Goal: Task Accomplishment & Management: Use online tool/utility

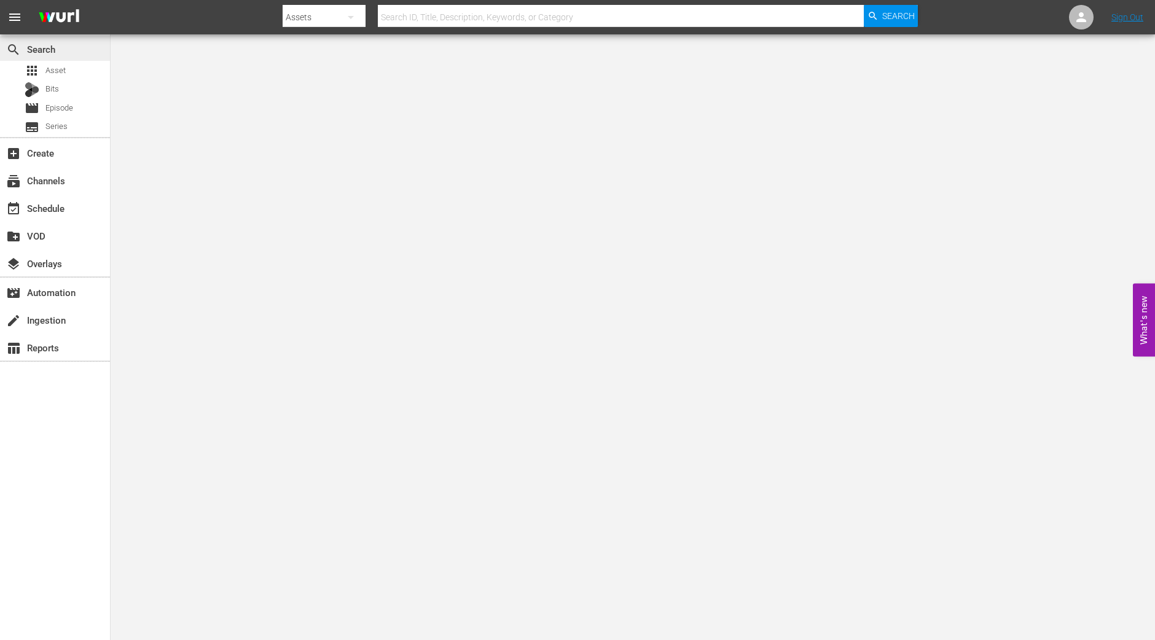
click at [50, 53] on div "search Search" at bounding box center [34, 47] width 69 height 11
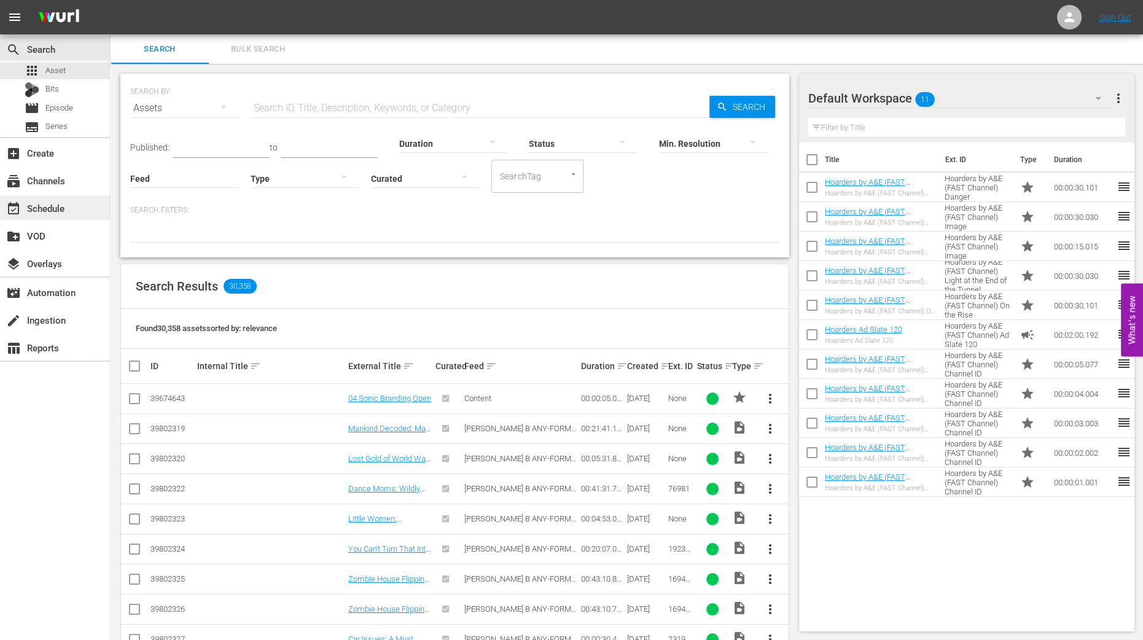
click at [46, 198] on div "event_available Schedule" at bounding box center [55, 207] width 110 height 25
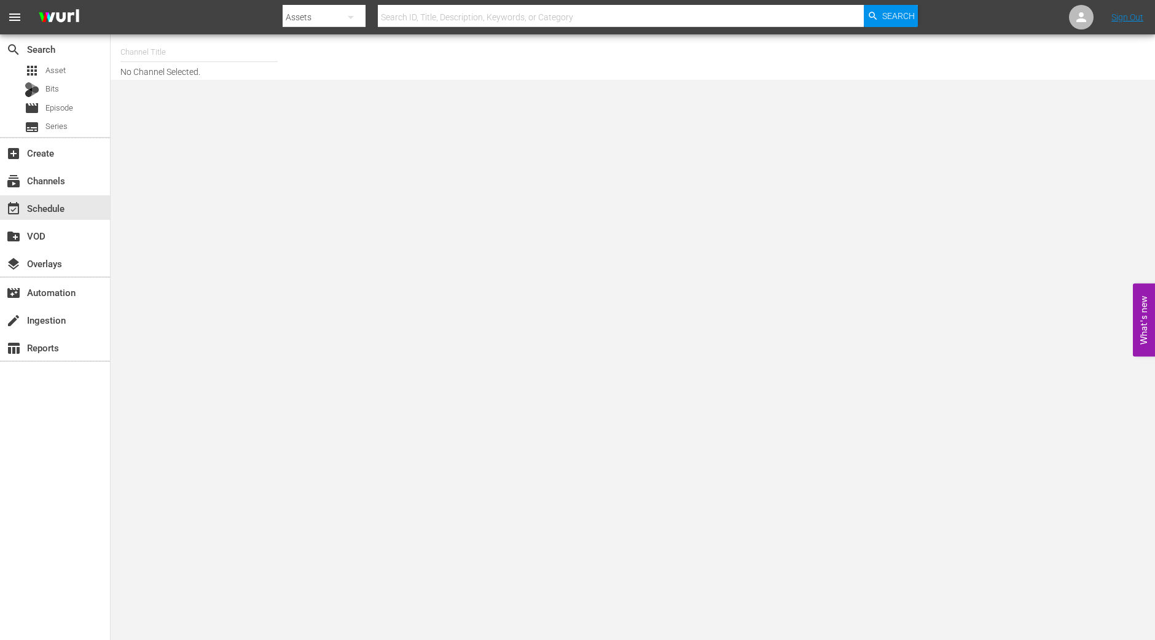
click at [240, 58] on input "text" at bounding box center [198, 51] width 157 height 29
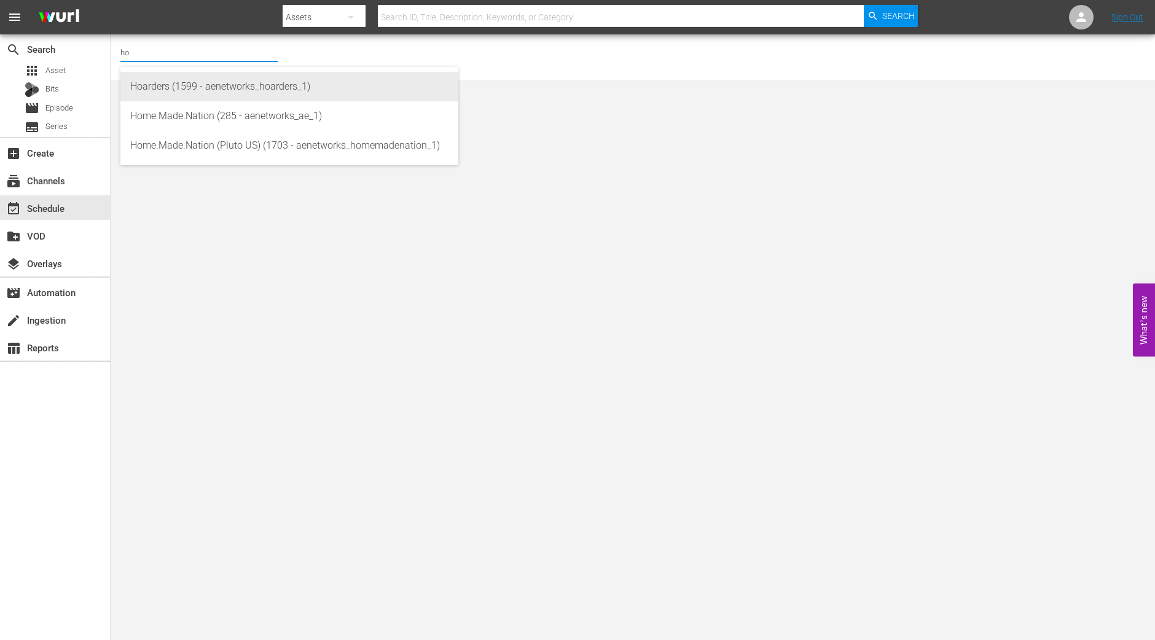
click at [148, 81] on div "Hoarders (1599 - aenetworks_hoarders_1)" at bounding box center [289, 86] width 318 height 29
type input "Hoarders (1599 - aenetworks_hoarders_1)"
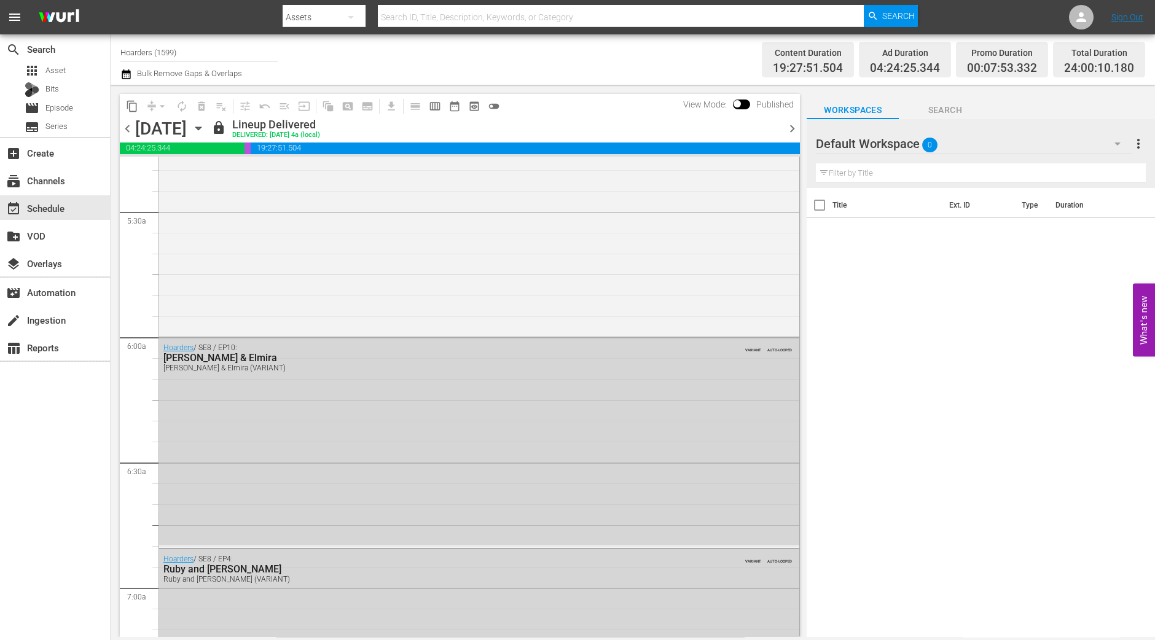
scroll to position [1536, 0]
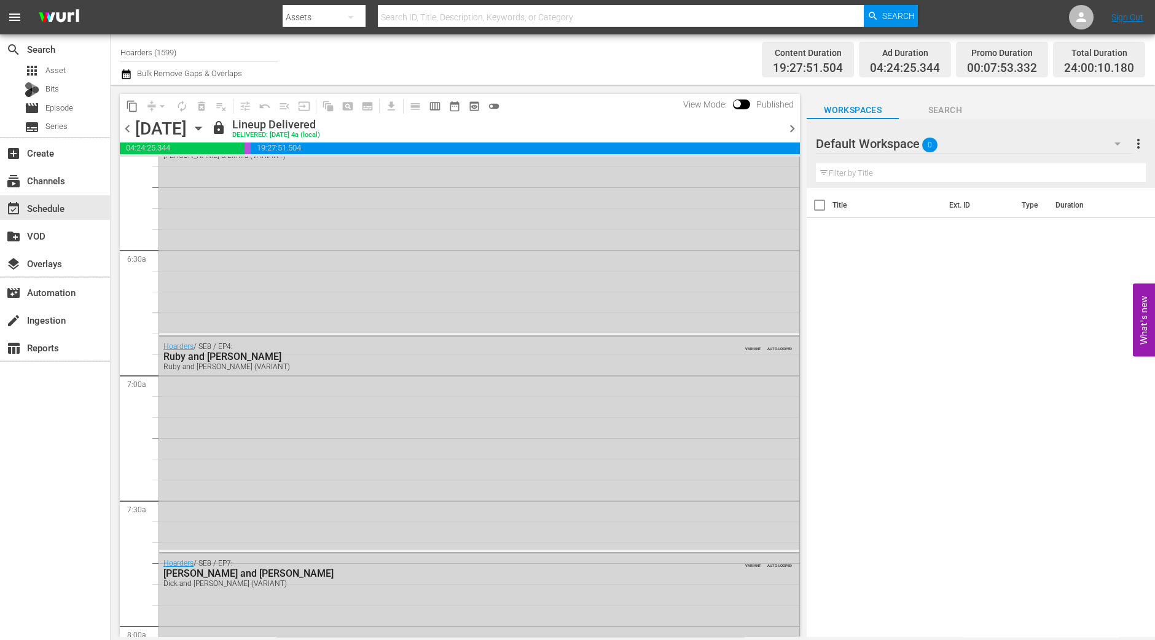
click at [786, 125] on span "chevron_right" at bounding box center [792, 128] width 15 height 15
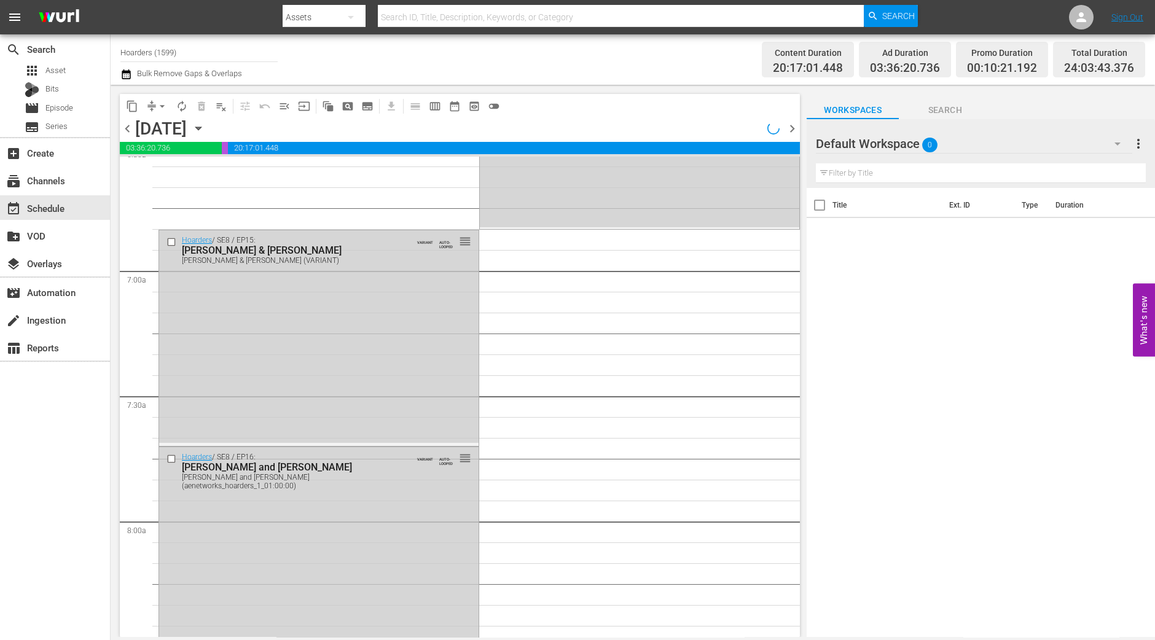
scroll to position [1557, 0]
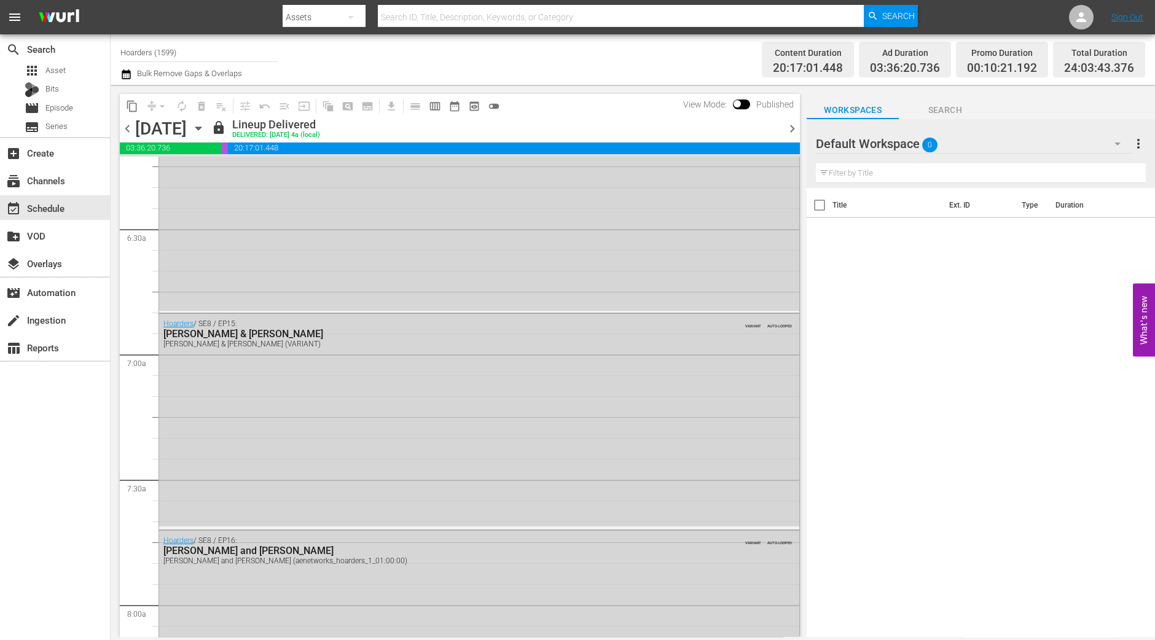
click at [205, 125] on icon "button" at bounding box center [199, 129] width 14 height 14
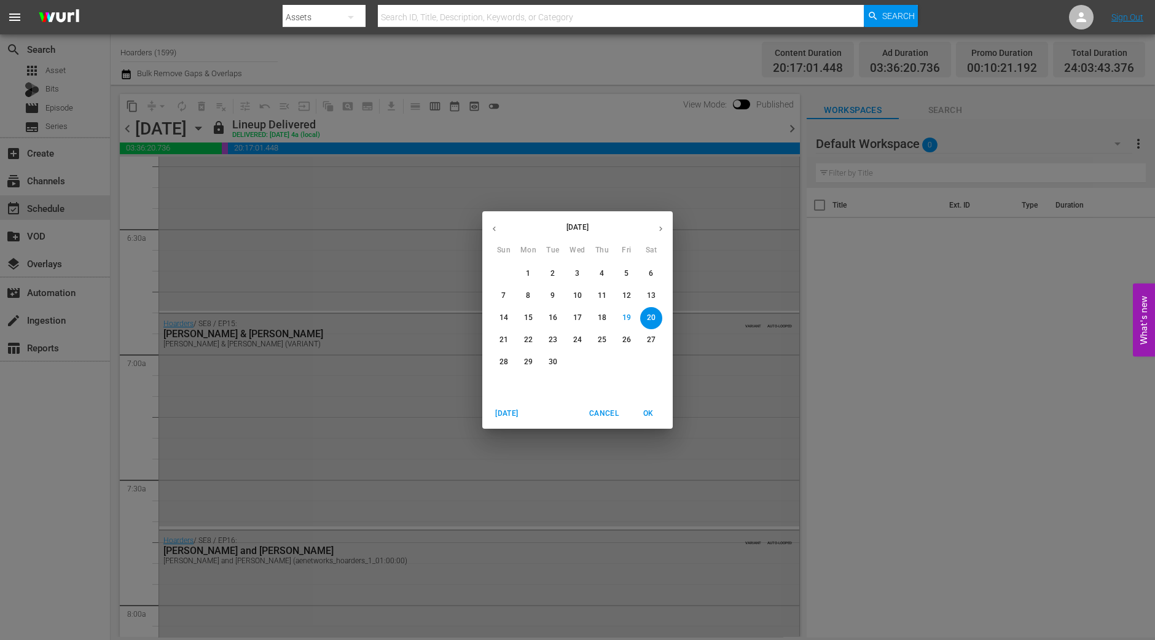
click at [662, 242] on div "[DATE] Sun Mon Tue Wed Thu Fri Sat" at bounding box center [577, 234] width 190 height 41
click at [656, 232] on icon "button" at bounding box center [660, 228] width 9 height 9
click at [536, 305] on div "6" at bounding box center [528, 296] width 25 height 22
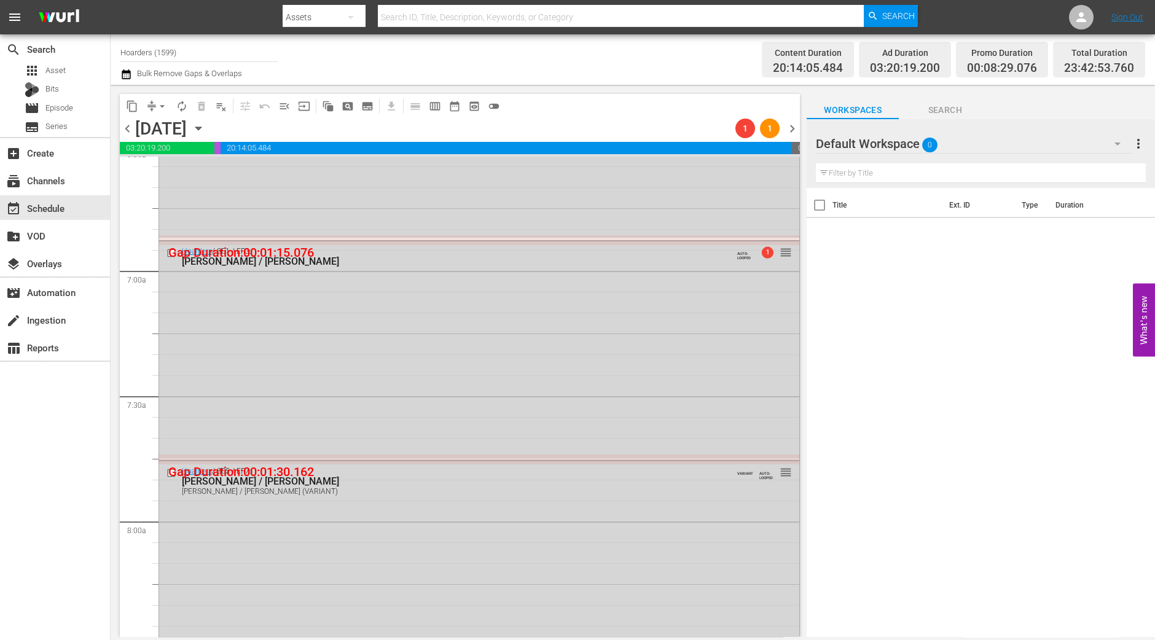
scroll to position [1536, 0]
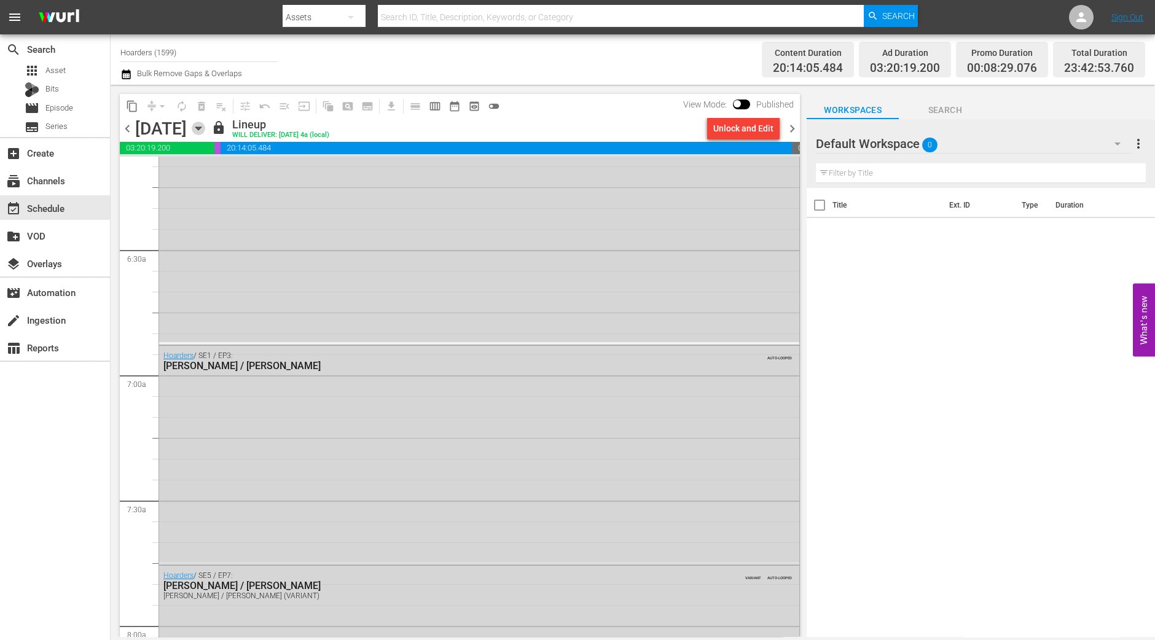
click at [205, 124] on icon "button" at bounding box center [199, 129] width 14 height 14
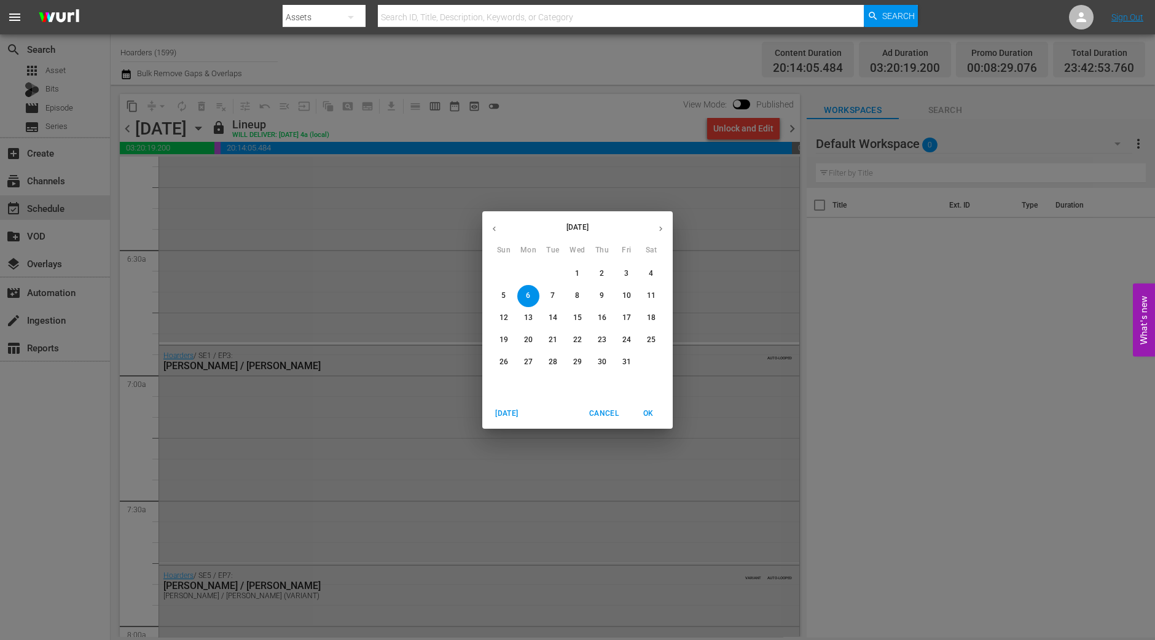
click at [506, 323] on p "12" at bounding box center [504, 318] width 9 height 10
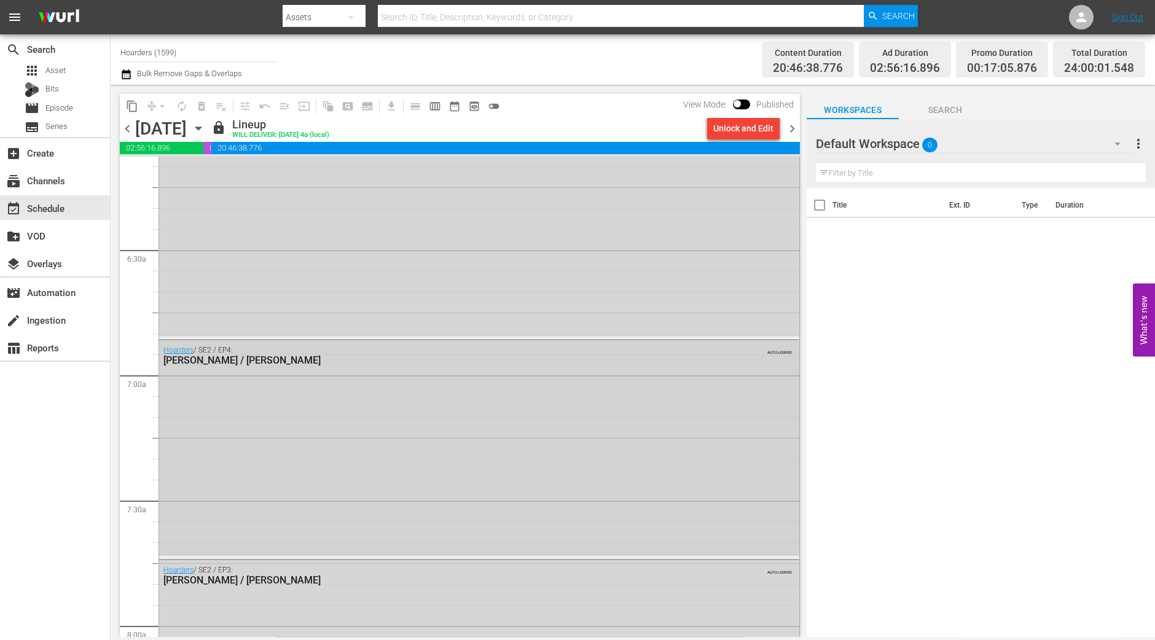
scroll to position [1767, 0]
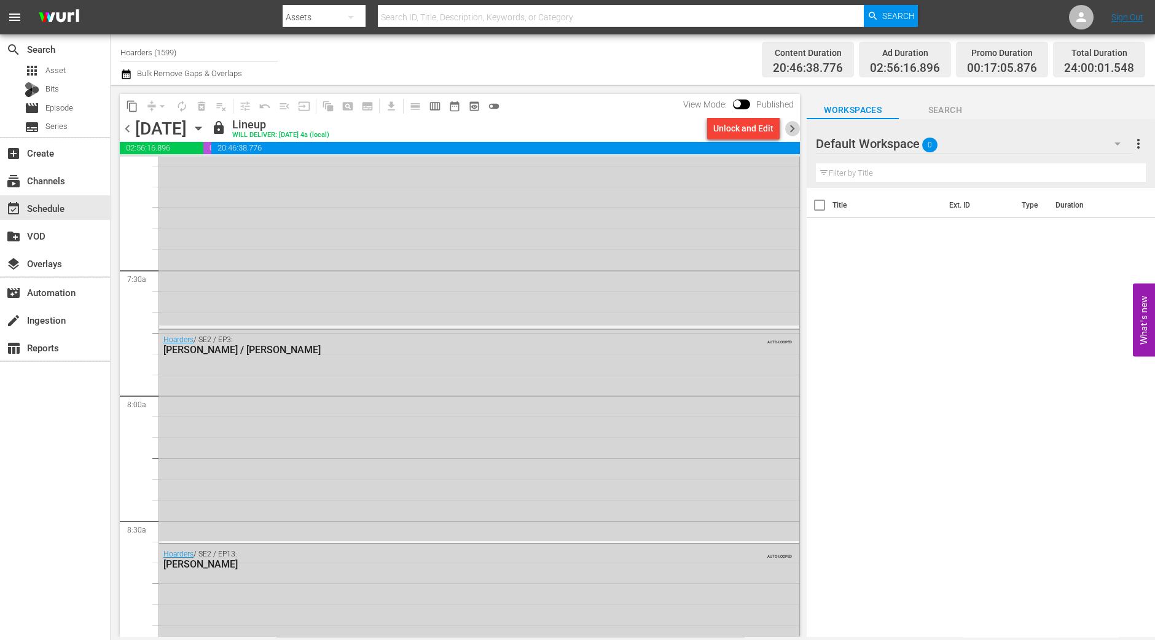
click at [791, 122] on span "chevron_right" at bounding box center [792, 128] width 15 height 15
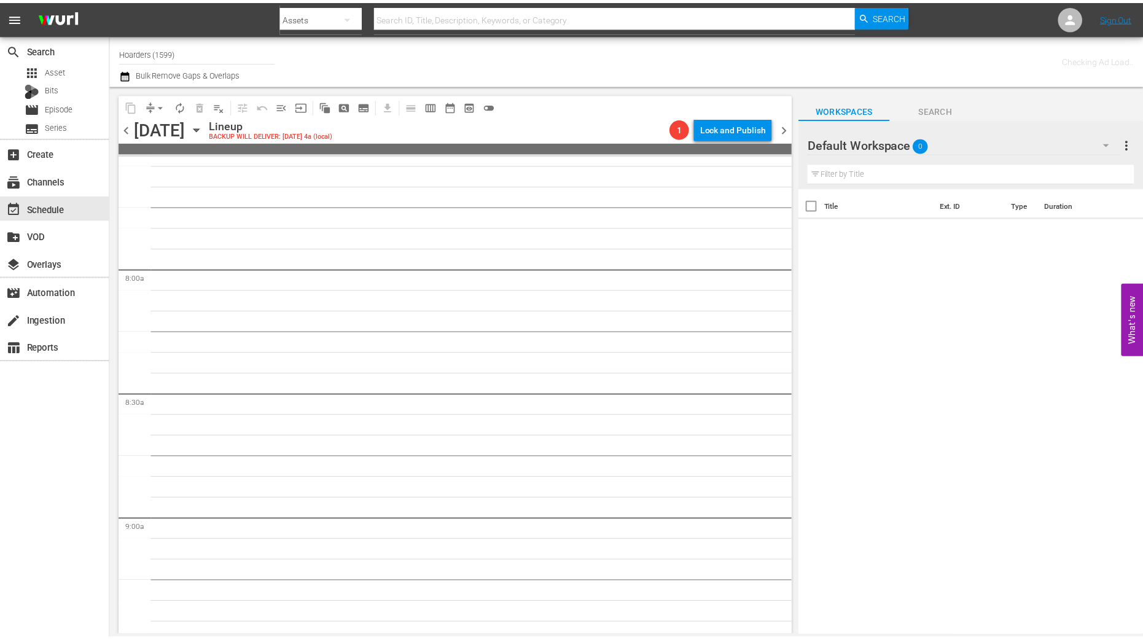
scroll to position [1871, 0]
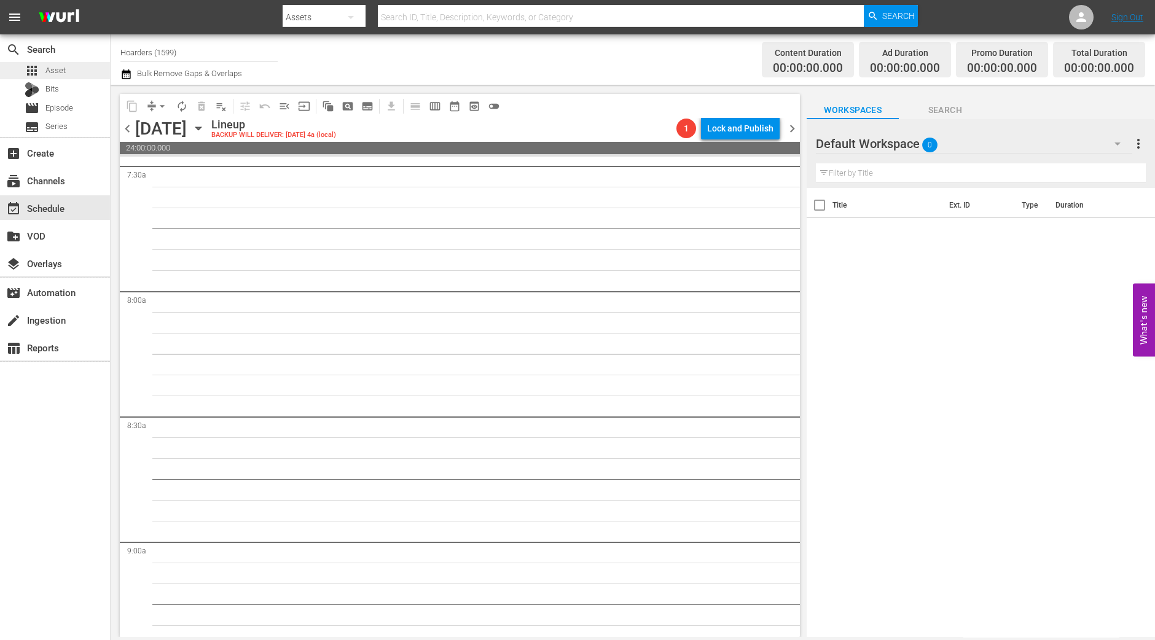
click at [73, 75] on div "apps Asset" at bounding box center [55, 70] width 110 height 17
